Goal: Ask a question

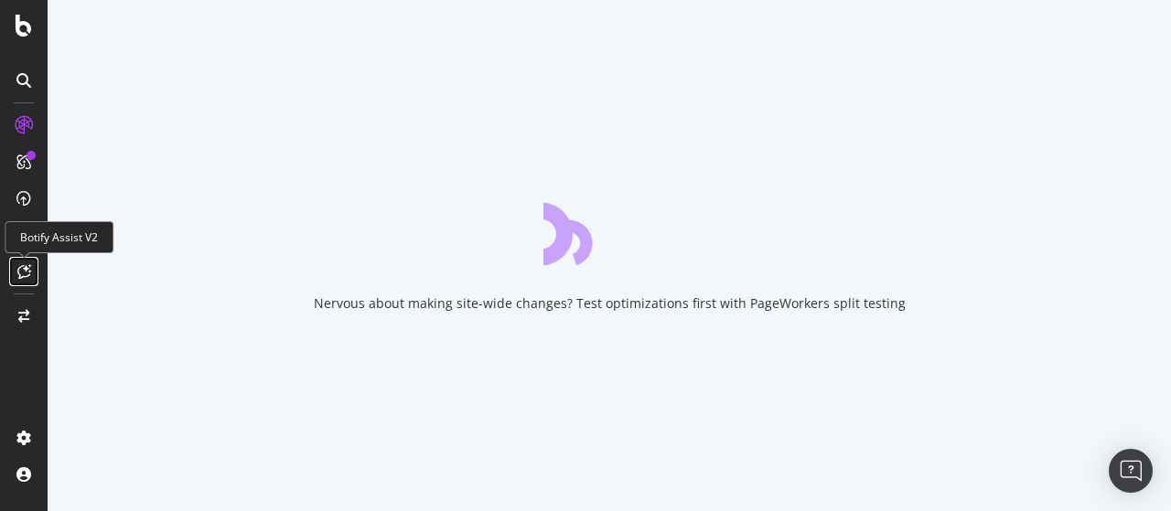
click at [17, 277] on icon at bounding box center [24, 271] width 14 height 15
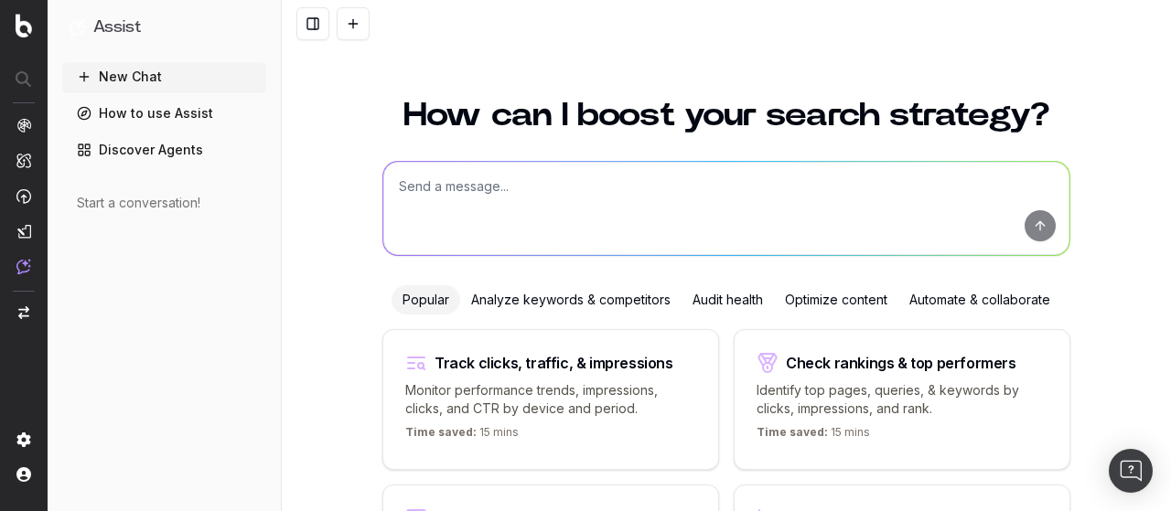
click at [805, 297] on div "Optimize content" at bounding box center [836, 299] width 124 height 29
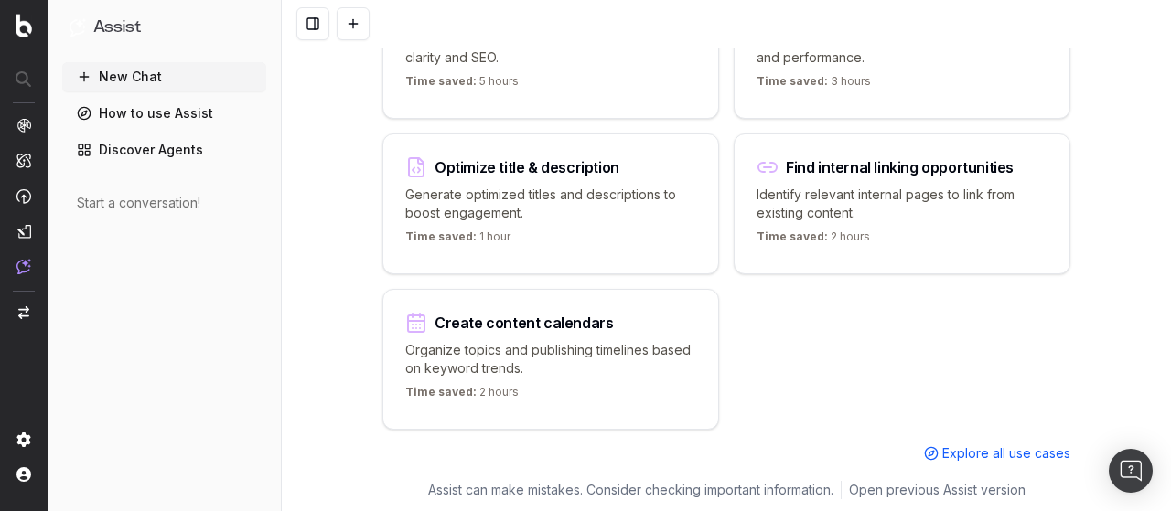
scroll to position [260, 0]
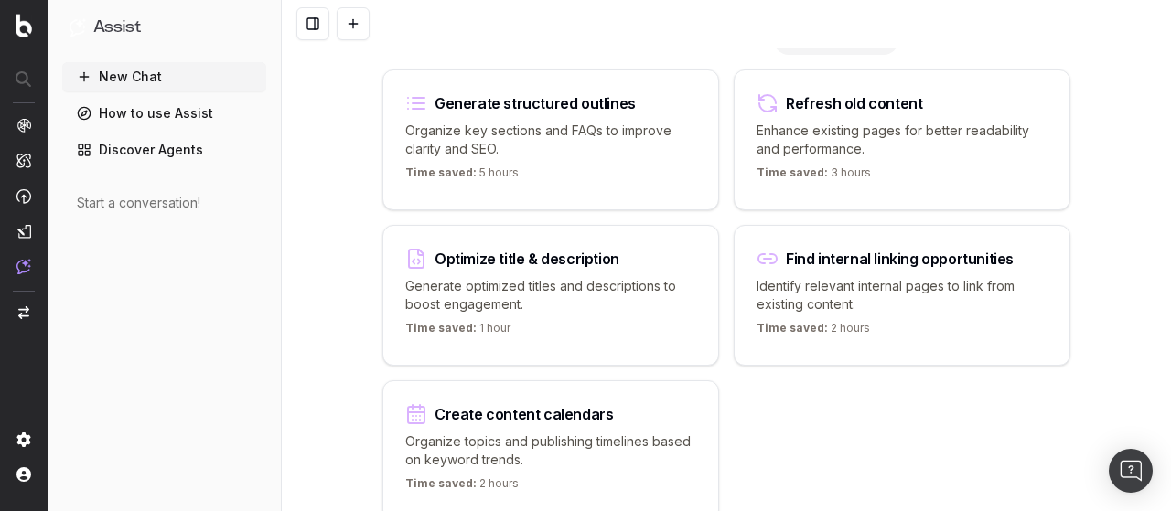
click at [522, 434] on p "Organize topics and publishing timelines based on keyword trends." at bounding box center [550, 451] width 291 height 37
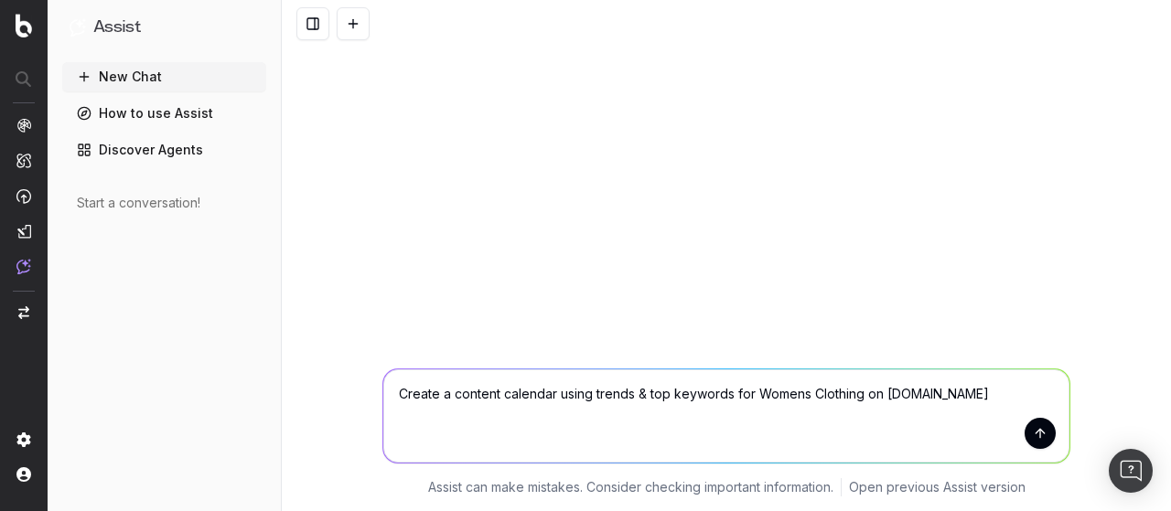
type textarea "Create a content calendar using trends & top keywords for Womens Clothing on [D…"
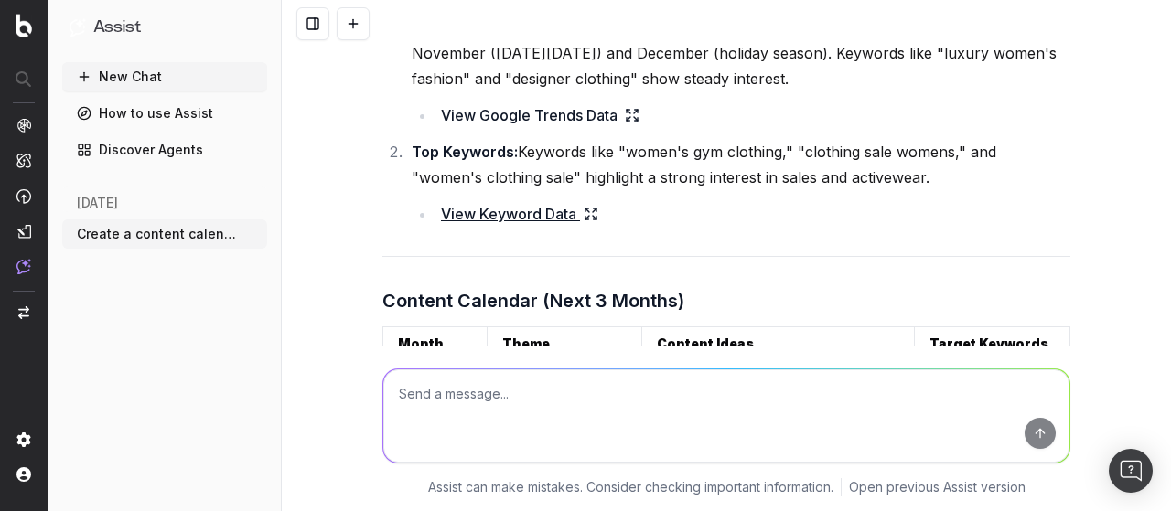
scroll to position [457, 0]
